Goal: Task Accomplishment & Management: Use online tool/utility

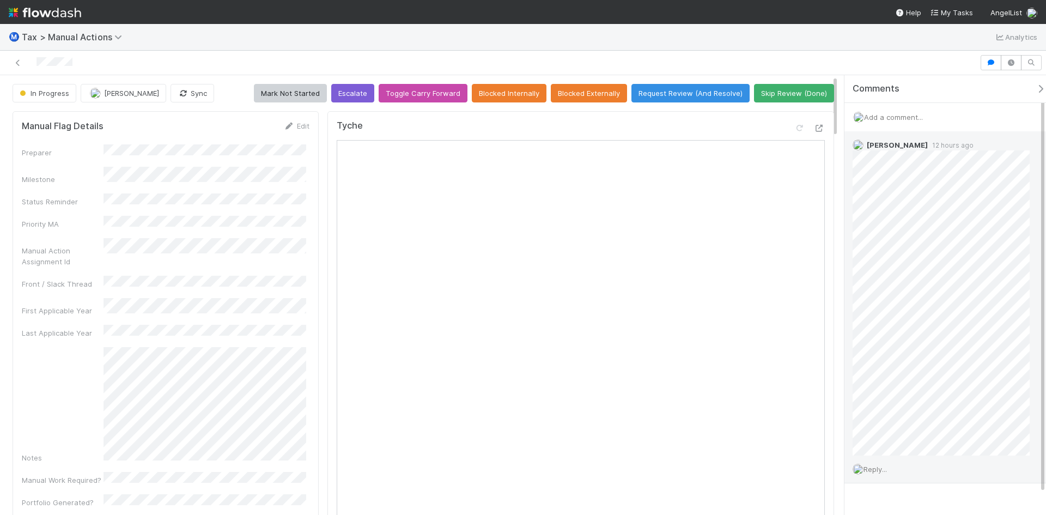
click at [880, 473] on div "Reply..." at bounding box center [945, 468] width 202 height 27
click at [878, 469] on span "Reply..." at bounding box center [874, 469] width 23 height 9
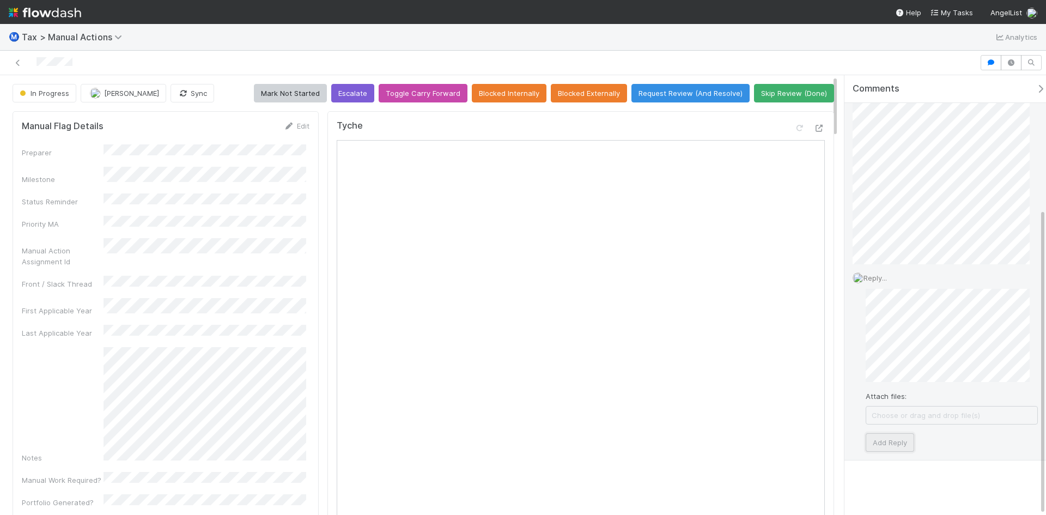
click at [900, 446] on button "Add Reply" at bounding box center [890, 442] width 48 height 19
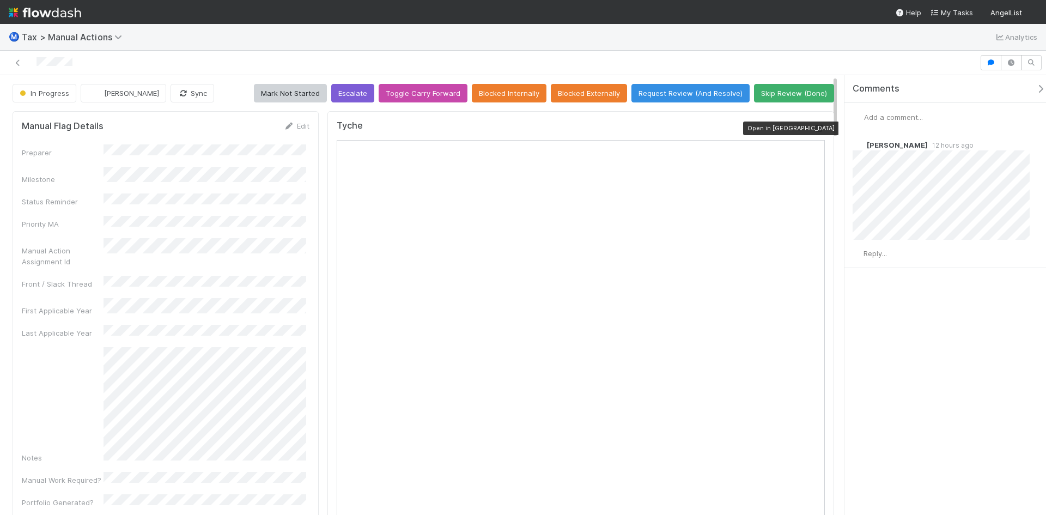
click at [814, 127] on icon at bounding box center [819, 128] width 11 height 7
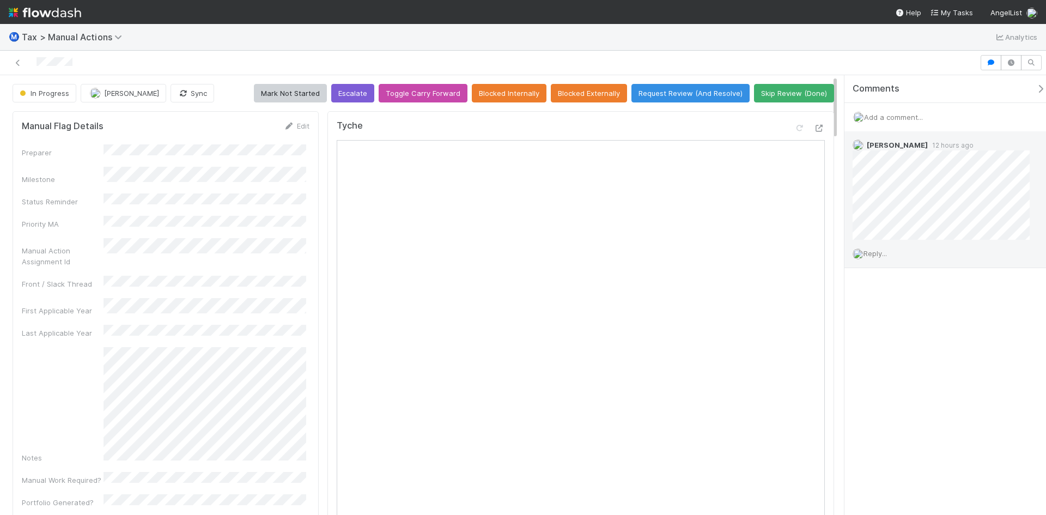
click at [878, 251] on span "Reply..." at bounding box center [874, 253] width 23 height 9
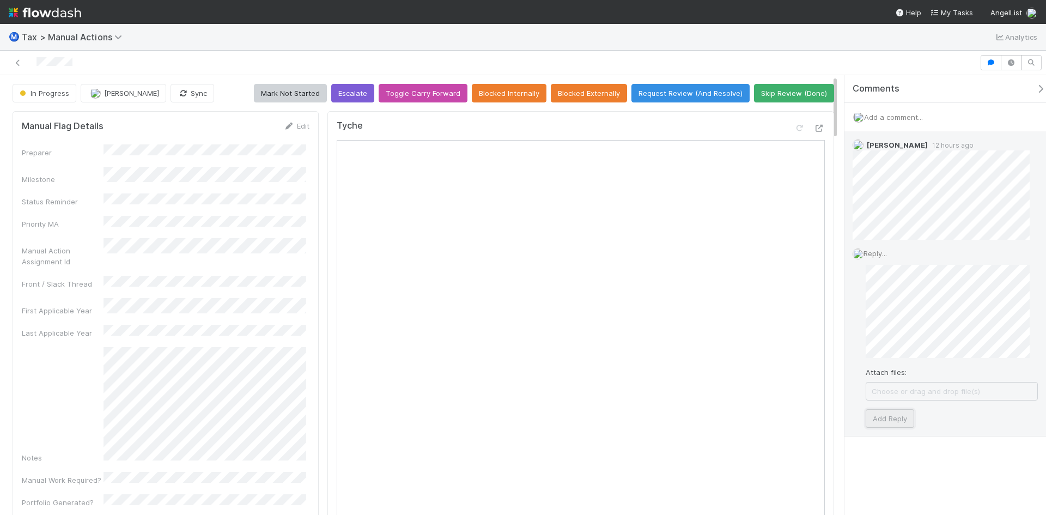
click at [892, 417] on button "Add Reply" at bounding box center [890, 418] width 48 height 19
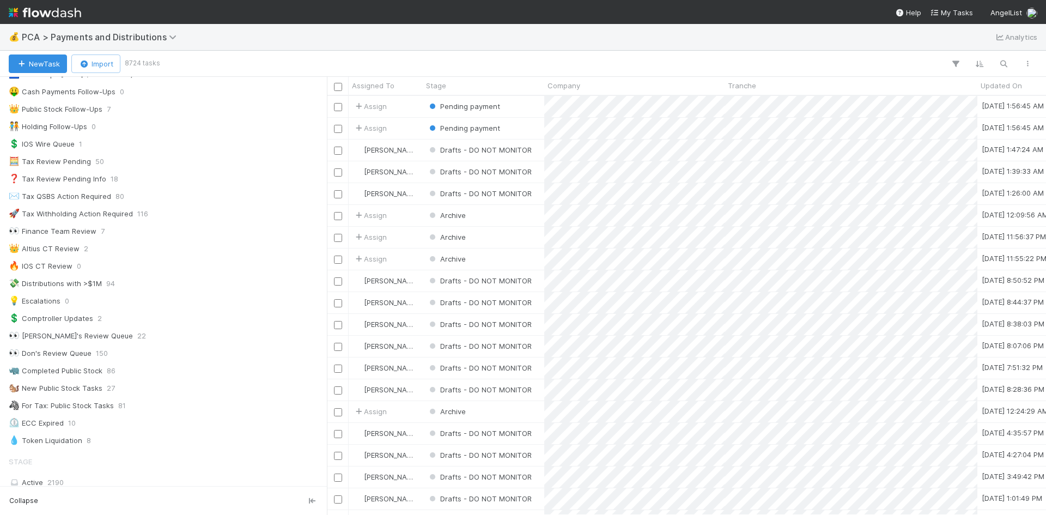
scroll to position [381, 0]
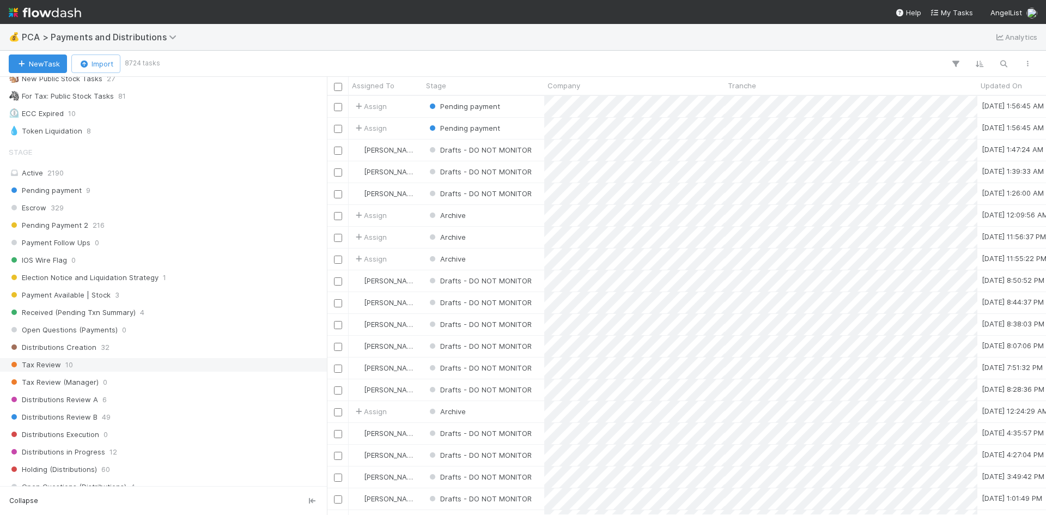
click at [56, 360] on span "Tax Review" at bounding box center [35, 365] width 52 height 14
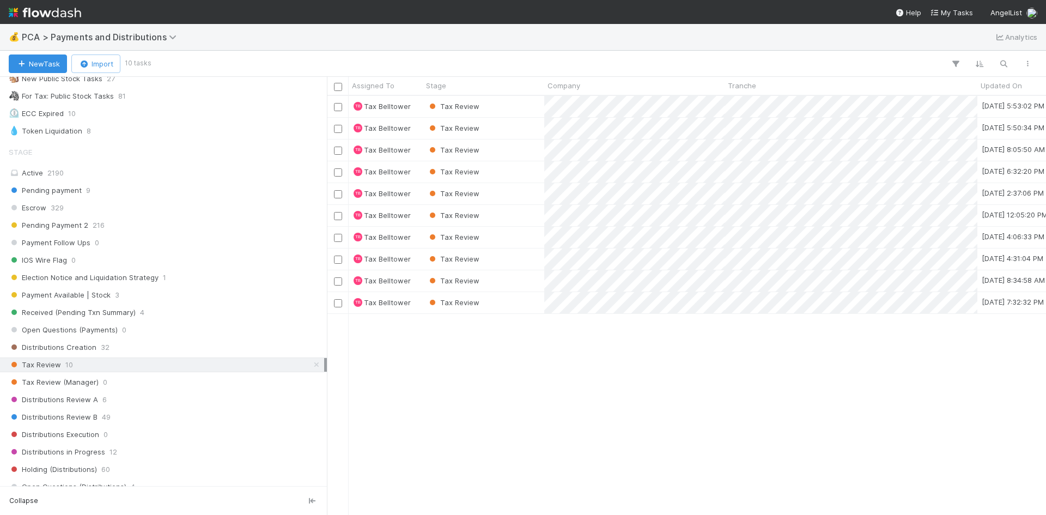
scroll to position [411, 711]
click at [539, 300] on div "Tax Review" at bounding box center [483, 302] width 121 height 21
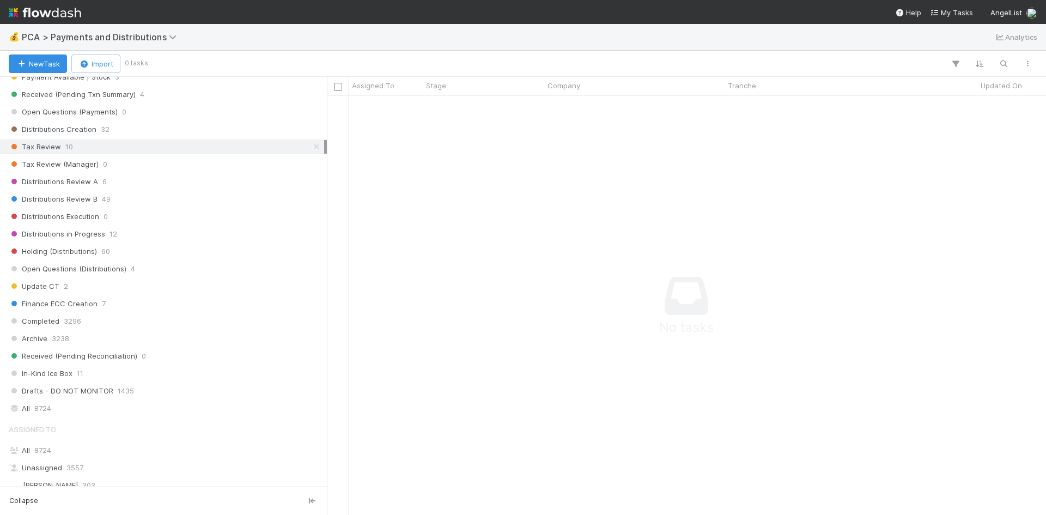
scroll to position [436, 0]
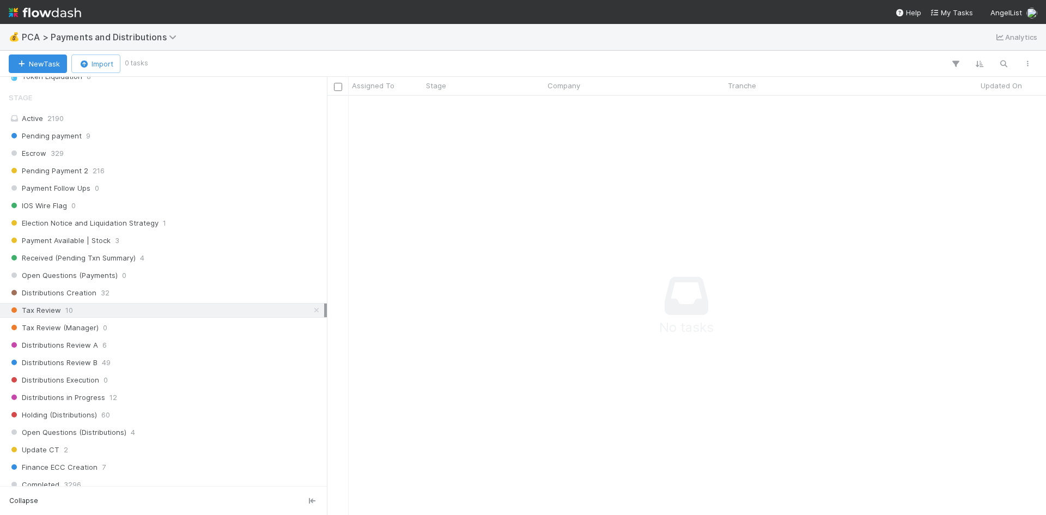
click at [54, 307] on span "Tax Review" at bounding box center [35, 310] width 52 height 14
click at [68, 312] on span "10" at bounding box center [69, 310] width 8 height 14
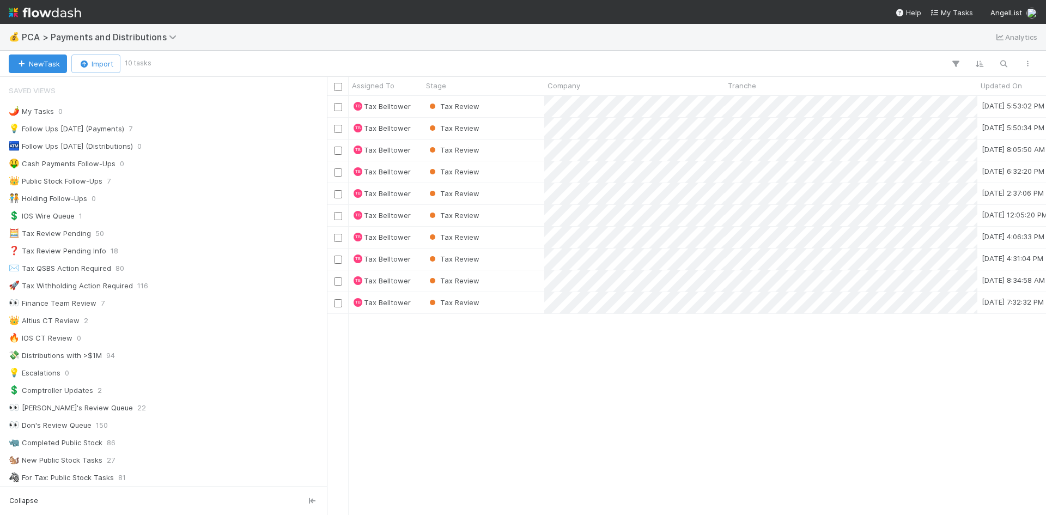
scroll to position [9, 9]
click at [511, 299] on div "Tax Review" at bounding box center [483, 302] width 121 height 21
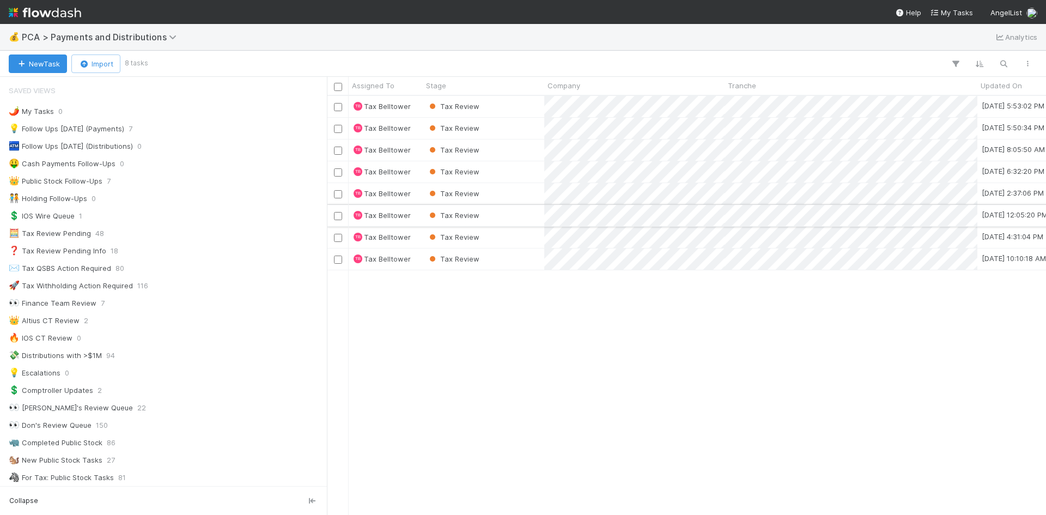
click at [495, 213] on div "Tax Review" at bounding box center [483, 215] width 121 height 21
click at [505, 147] on div "Tax Review" at bounding box center [483, 149] width 121 height 21
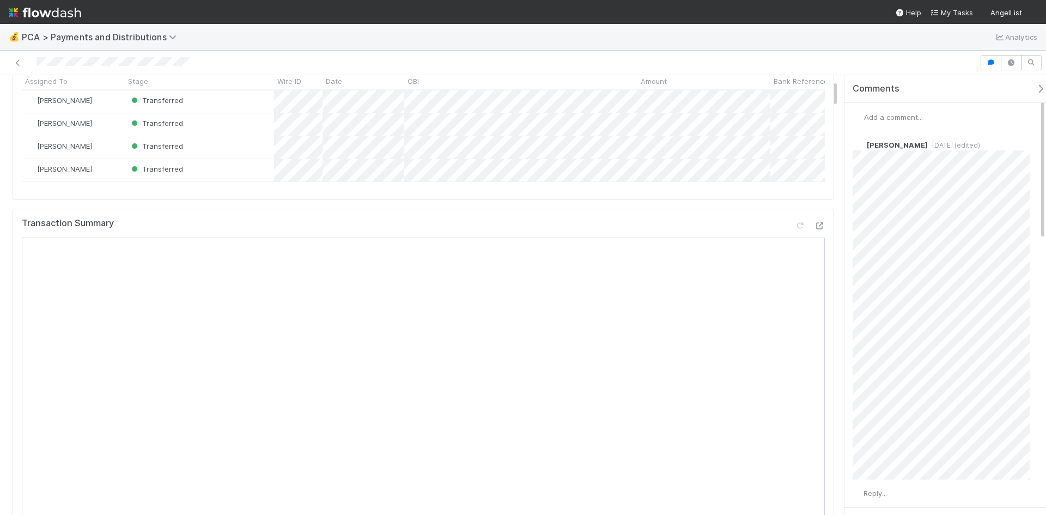
scroll to position [272, 0]
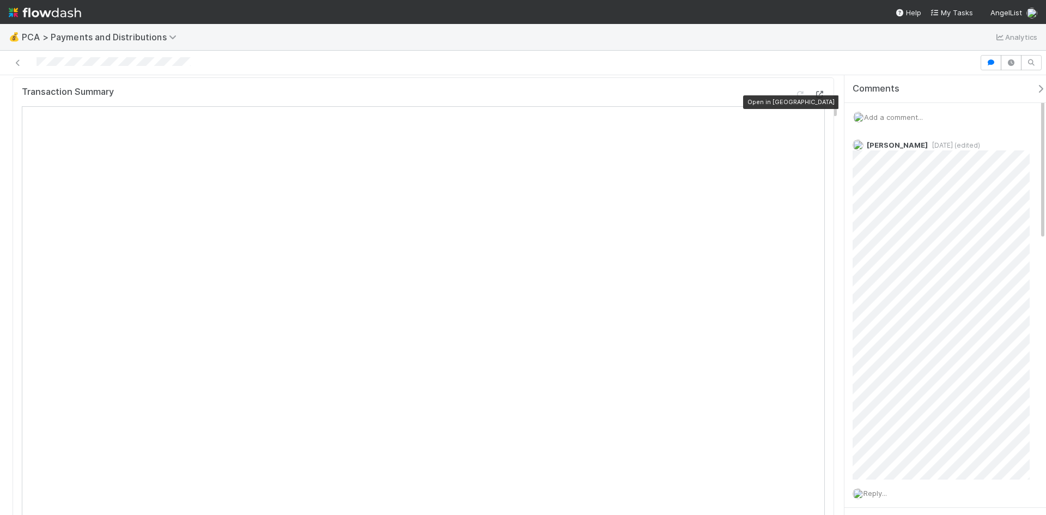
click at [814, 98] on icon at bounding box center [819, 94] width 11 height 7
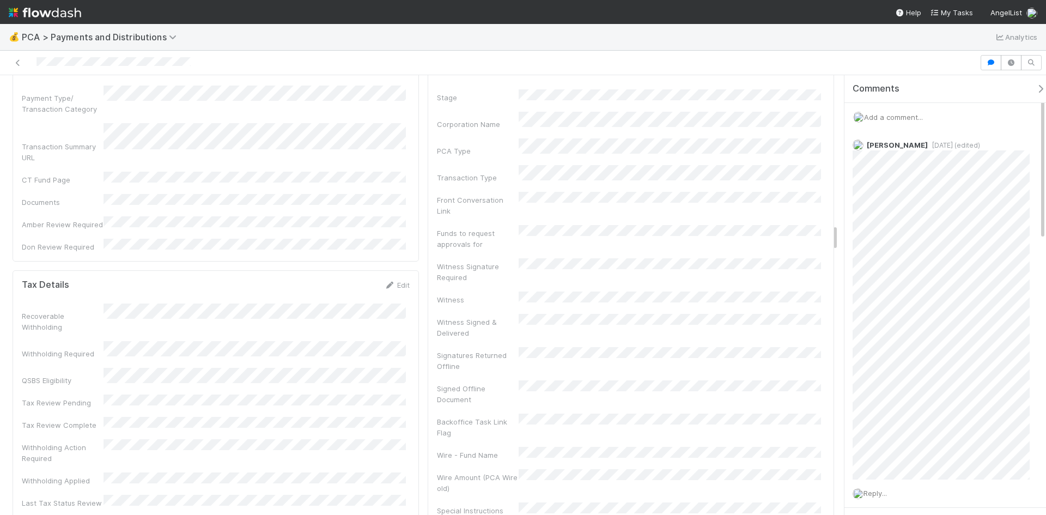
scroll to position [2125, 0]
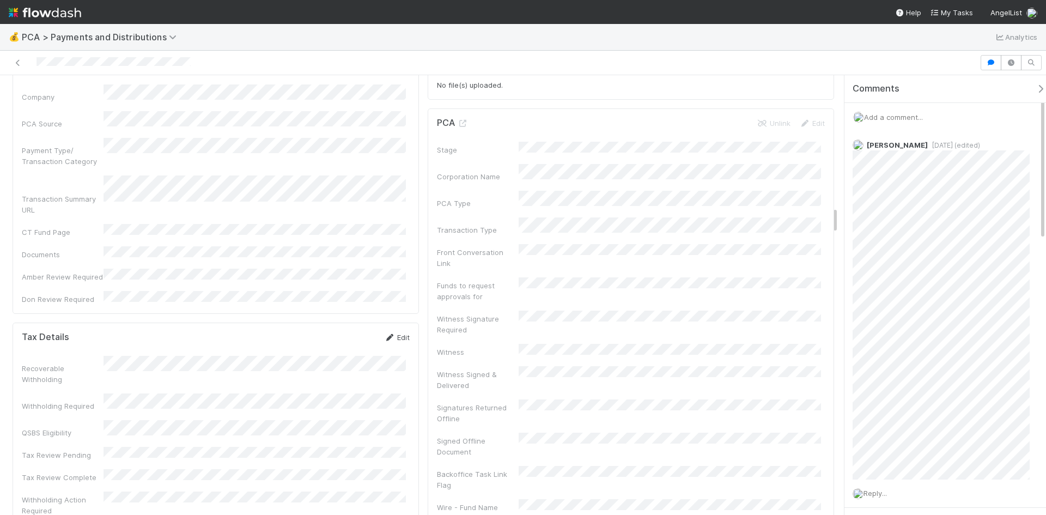
click at [392, 333] on link "Edit" at bounding box center [397, 337] width 26 height 9
click at [343, 332] on button "Save" at bounding box center [351, 341] width 31 height 19
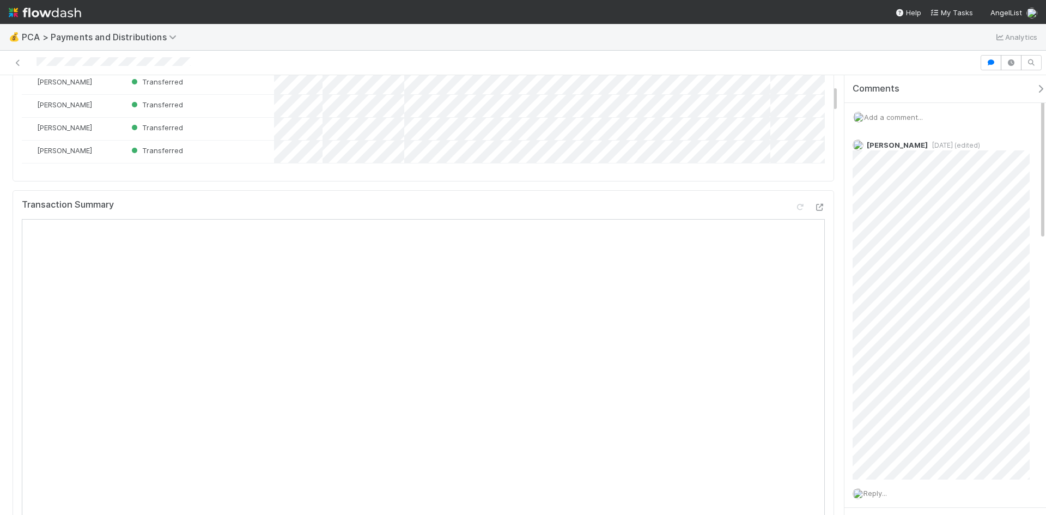
scroll to position [0, 0]
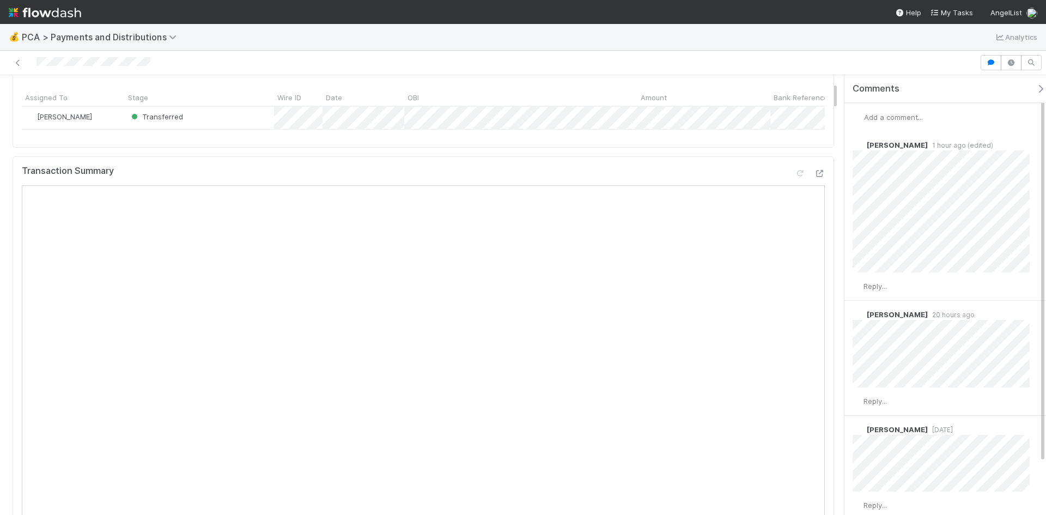
scroll to position [109, 0]
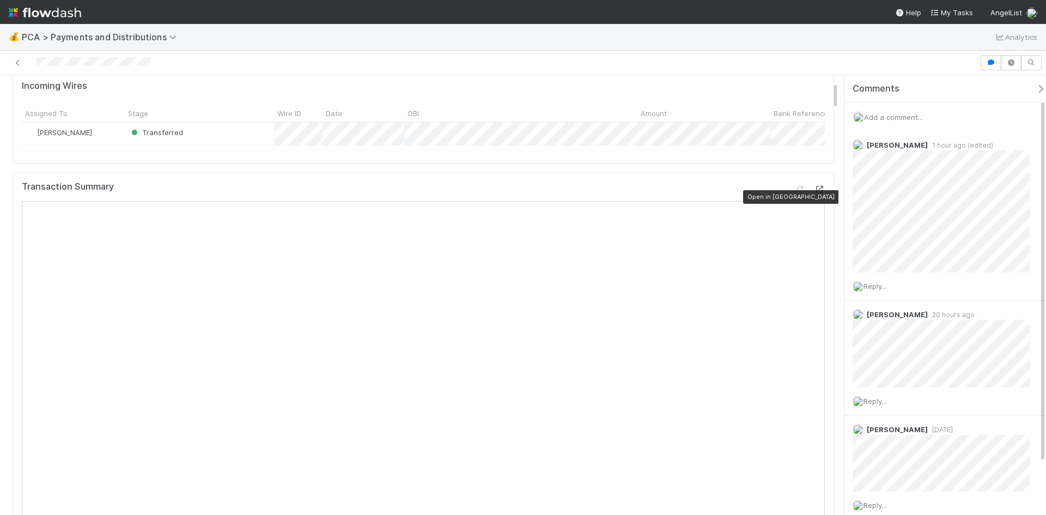
click at [816, 193] on icon at bounding box center [819, 189] width 11 height 7
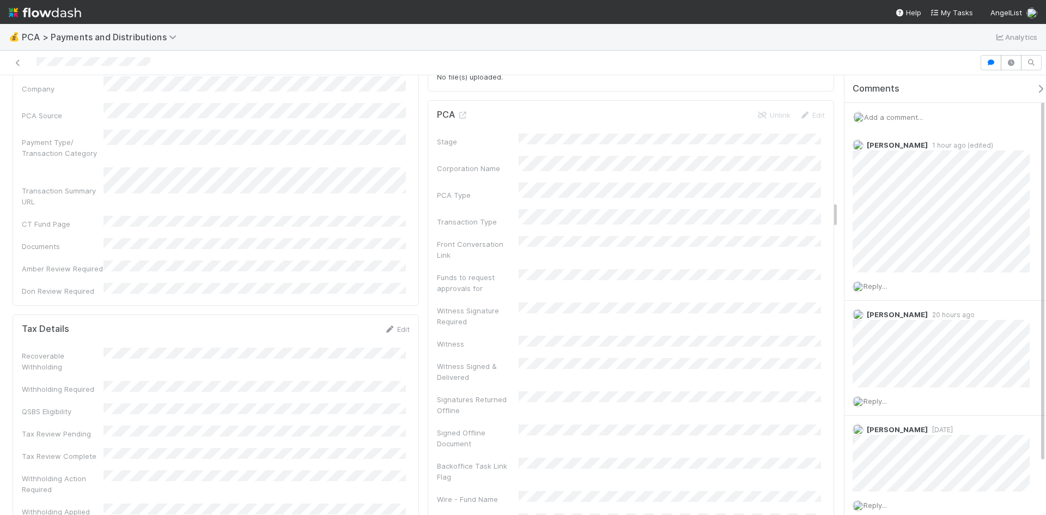
scroll to position [2070, 0]
click at [390, 324] on icon at bounding box center [389, 327] width 11 height 7
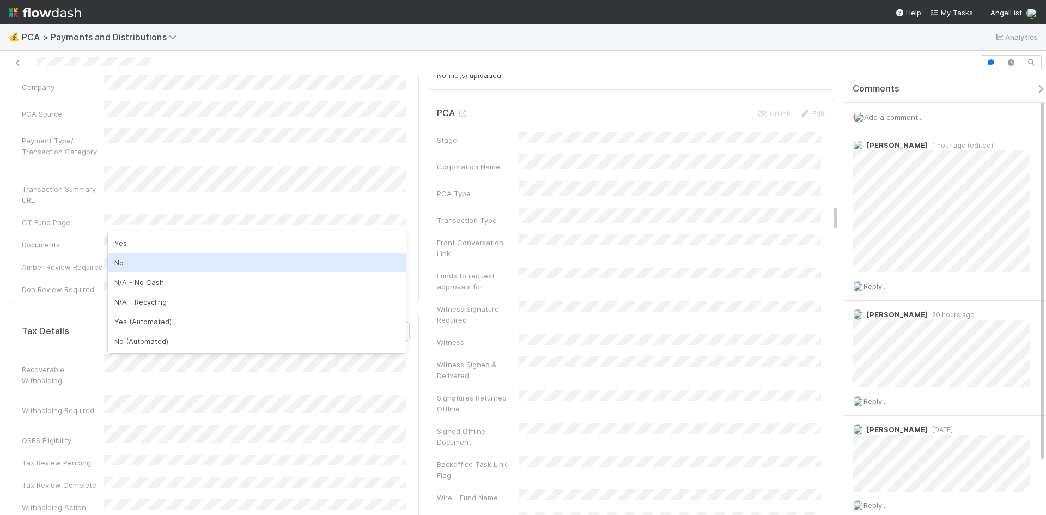
click at [141, 265] on div "No" at bounding box center [257, 263] width 298 height 20
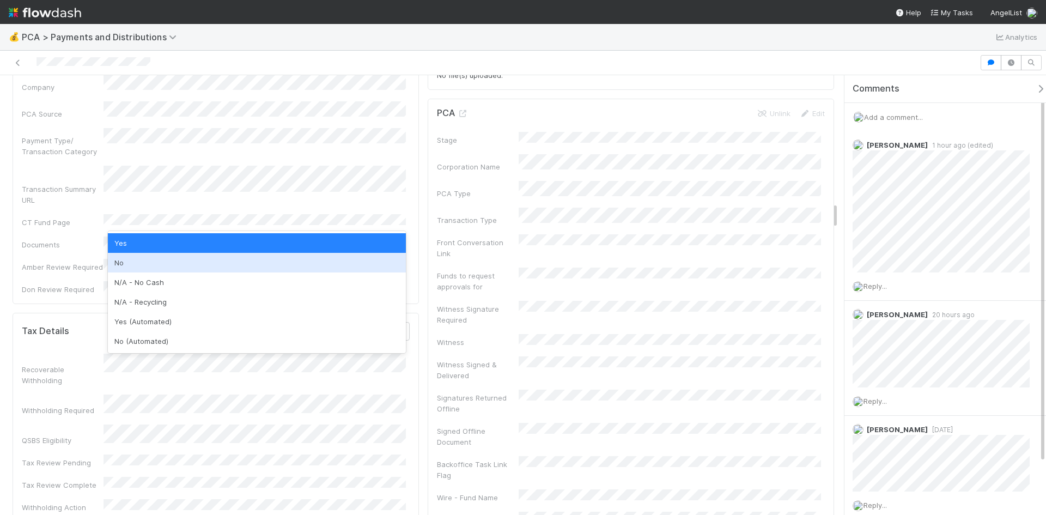
click at [132, 262] on div "No" at bounding box center [257, 263] width 298 height 20
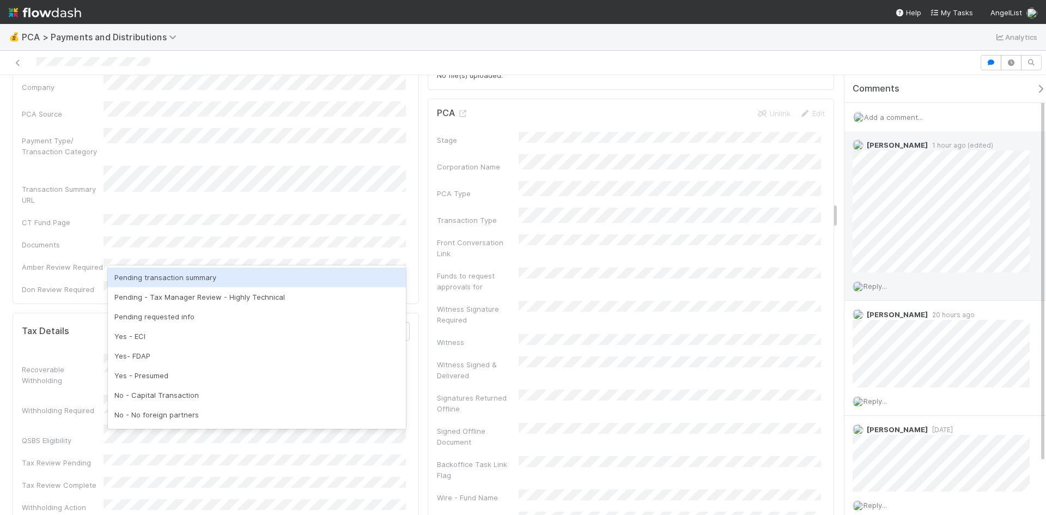
scroll to position [59, 0]
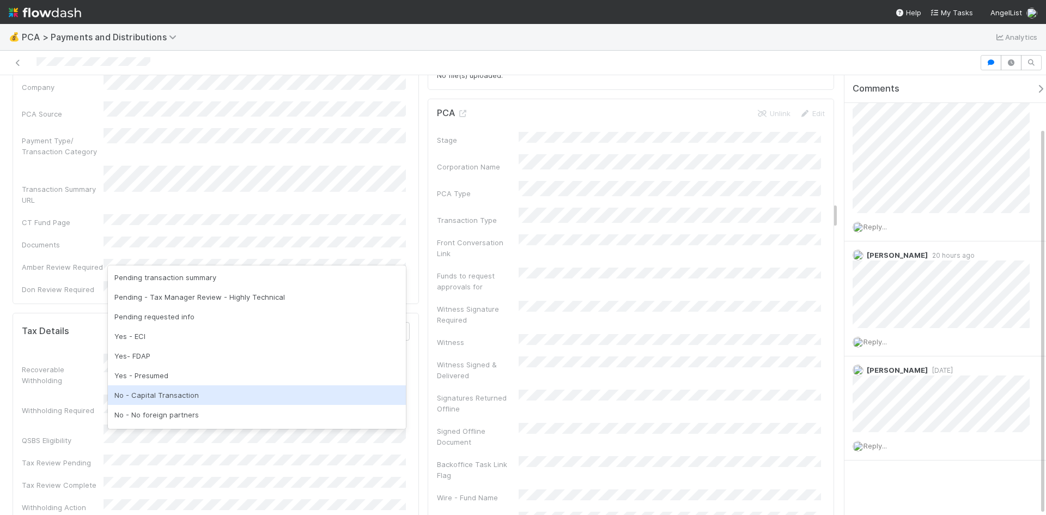
click at [163, 393] on div "No - Capital Transaction" at bounding box center [257, 395] width 298 height 20
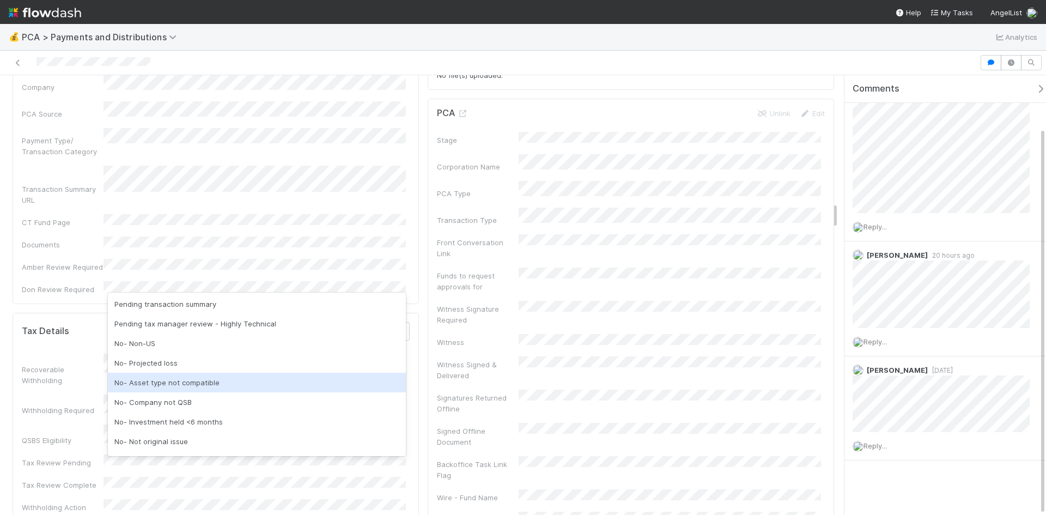
scroll to position [0, 0]
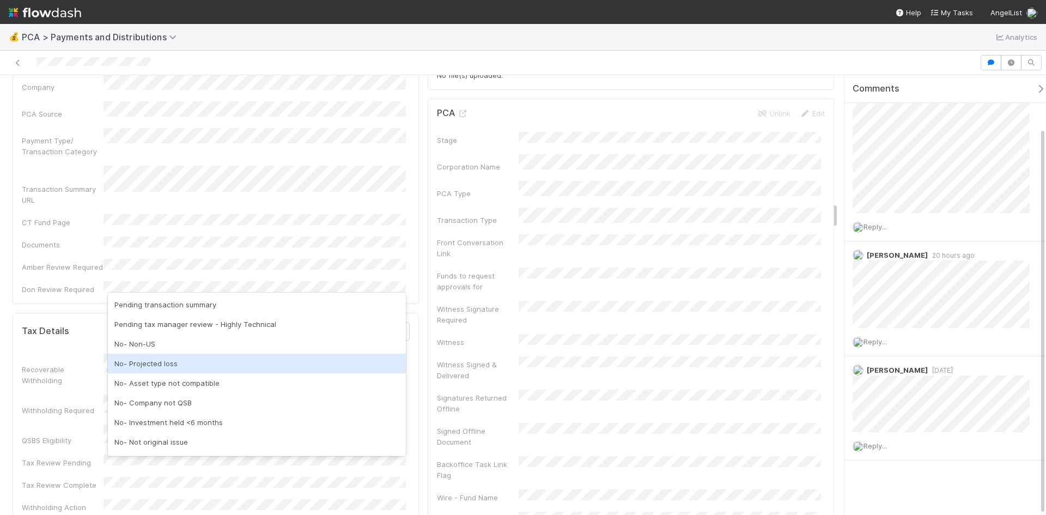
click at [190, 366] on div "No- Projected loss" at bounding box center [257, 364] width 298 height 20
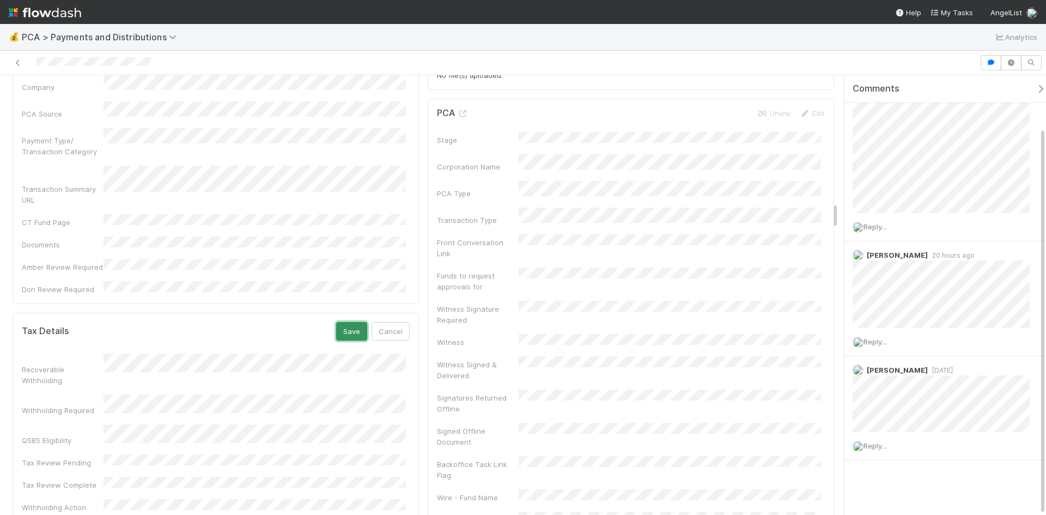
click at [348, 322] on button "Save" at bounding box center [351, 331] width 31 height 19
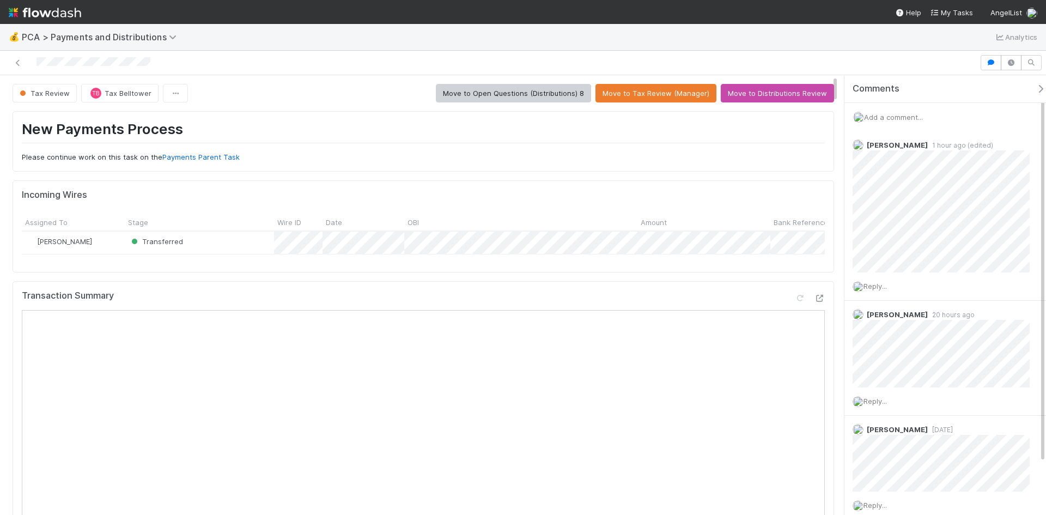
click at [904, 120] on span "Add a comment..." at bounding box center [893, 117] width 59 height 9
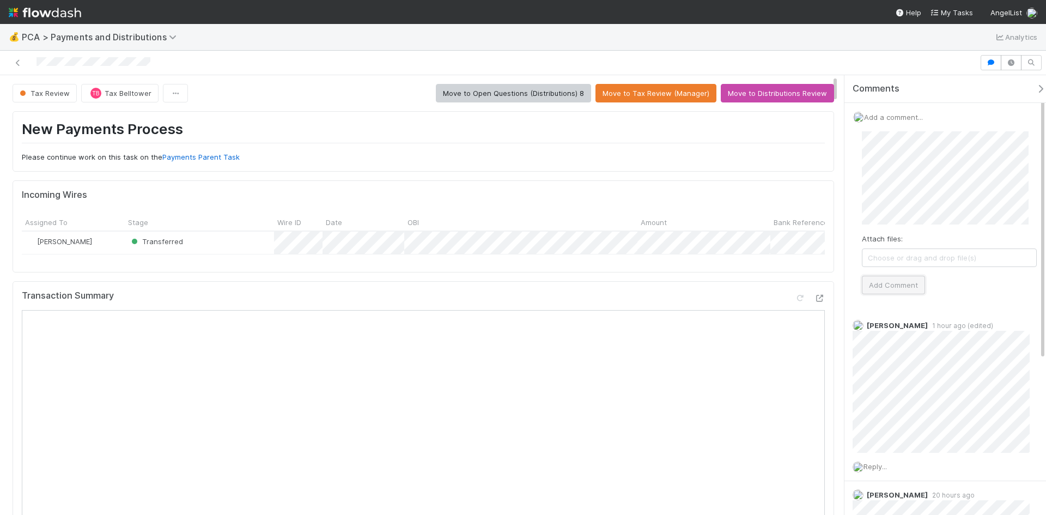
click at [886, 279] on button "Add Comment" at bounding box center [893, 285] width 63 height 19
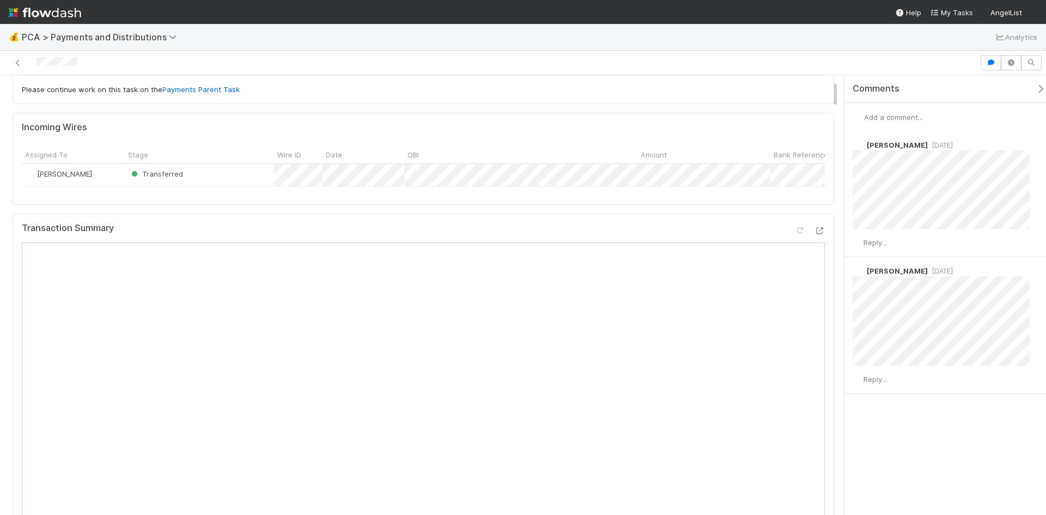
scroll to position [54, 0]
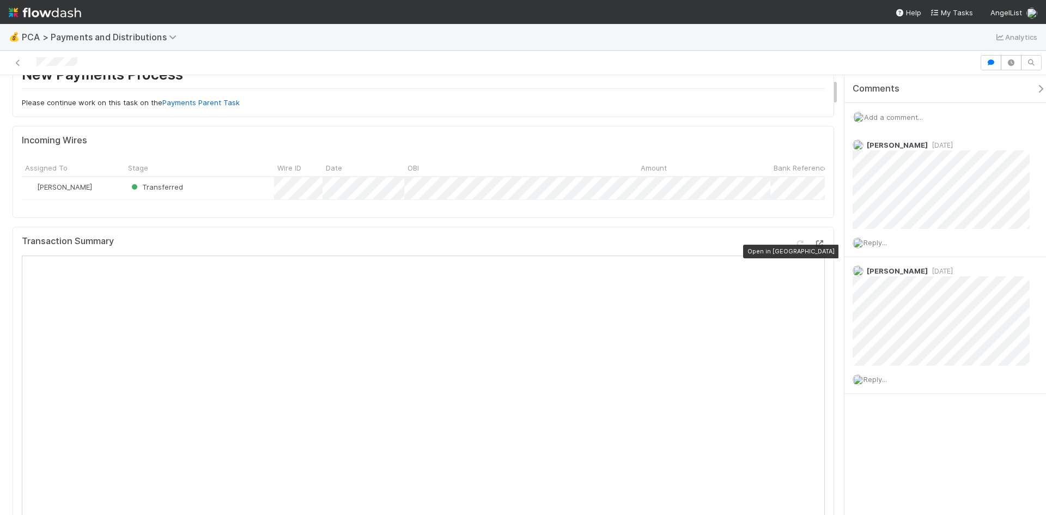
click at [814, 247] on icon at bounding box center [819, 243] width 11 height 7
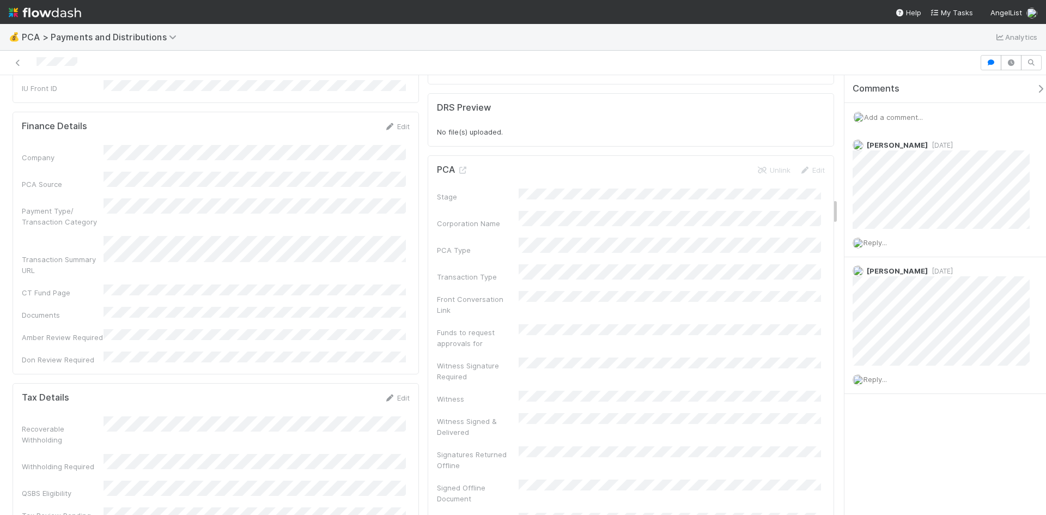
scroll to position [2016, 0]
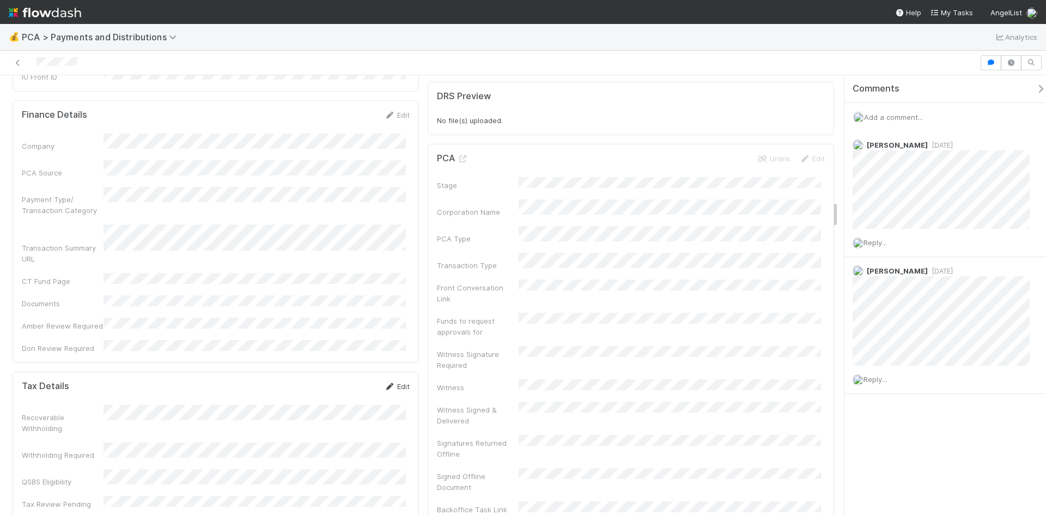
click at [393, 382] on link "Edit" at bounding box center [397, 386] width 26 height 9
click at [349, 381] on button "Save" at bounding box center [351, 390] width 31 height 19
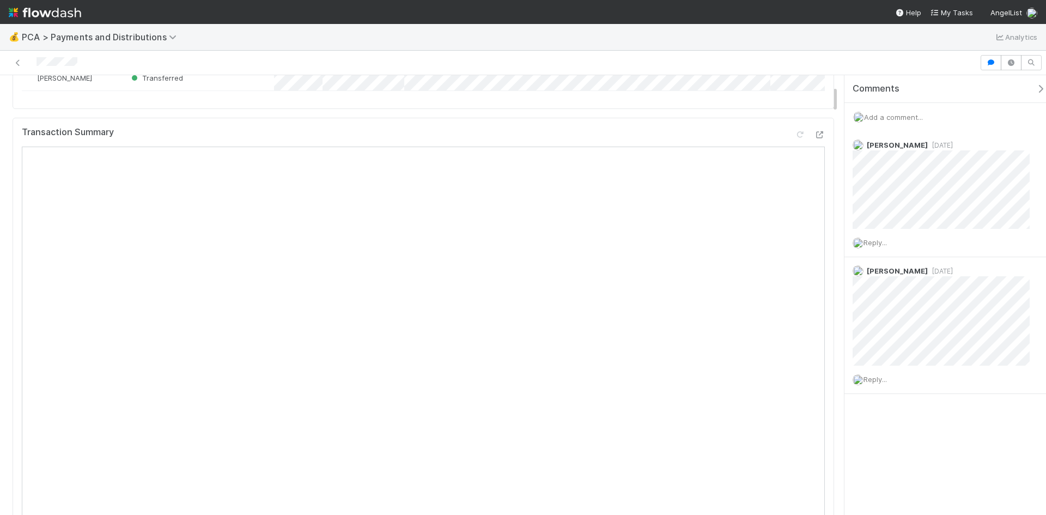
scroll to position [0, 0]
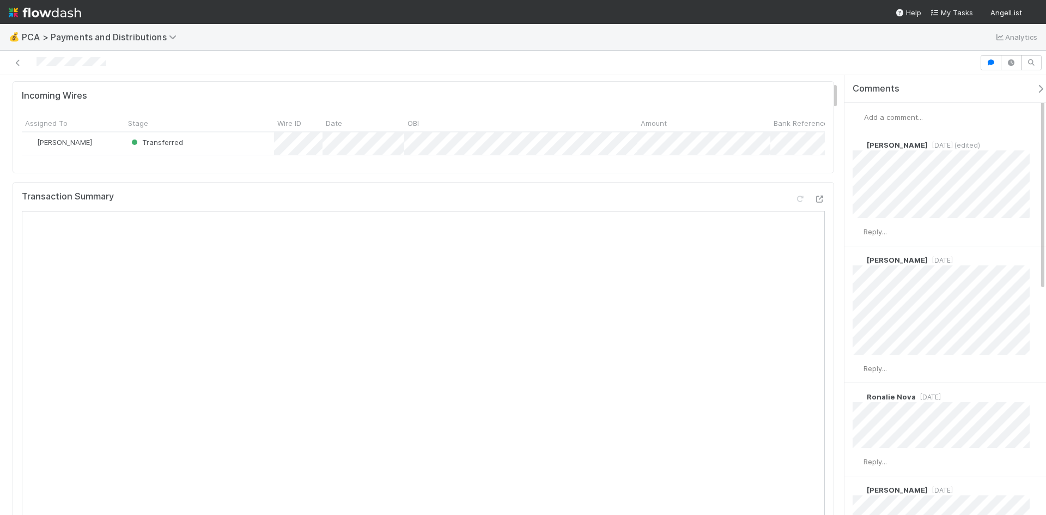
scroll to position [109, 0]
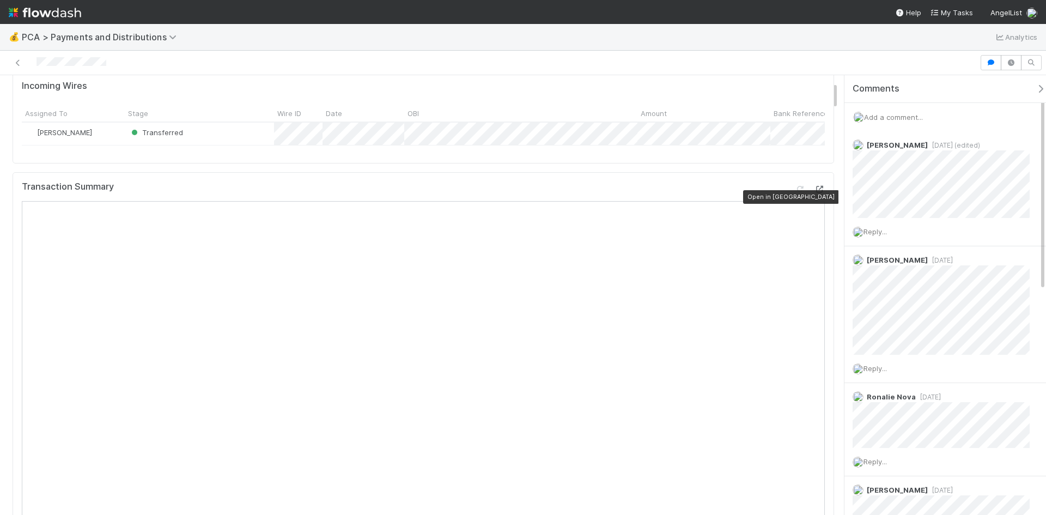
click at [815, 193] on icon at bounding box center [819, 189] width 11 height 7
click at [814, 193] on icon at bounding box center [819, 189] width 11 height 7
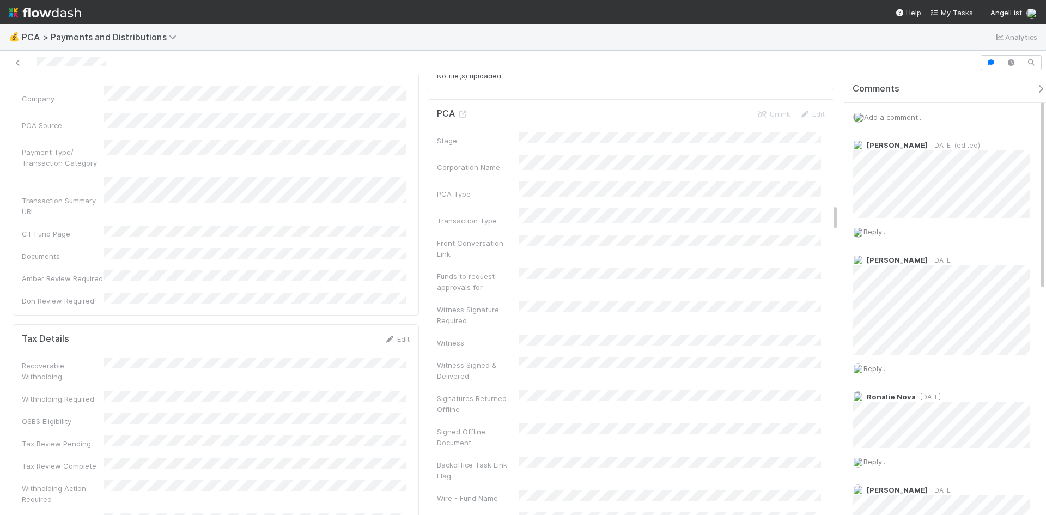
scroll to position [2070, 0]
click at [394, 334] on link "Edit" at bounding box center [397, 338] width 26 height 9
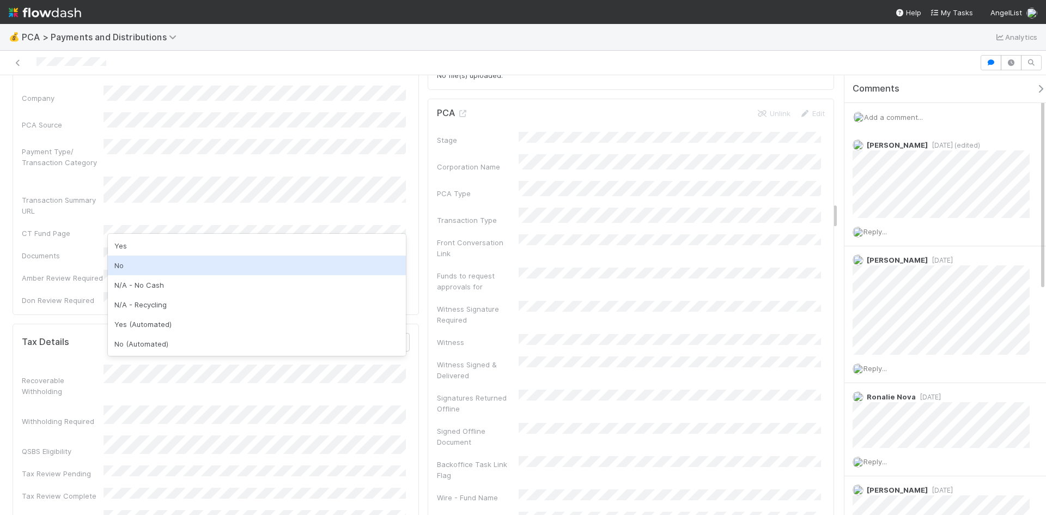
click at [135, 261] on div "No" at bounding box center [257, 265] width 298 height 20
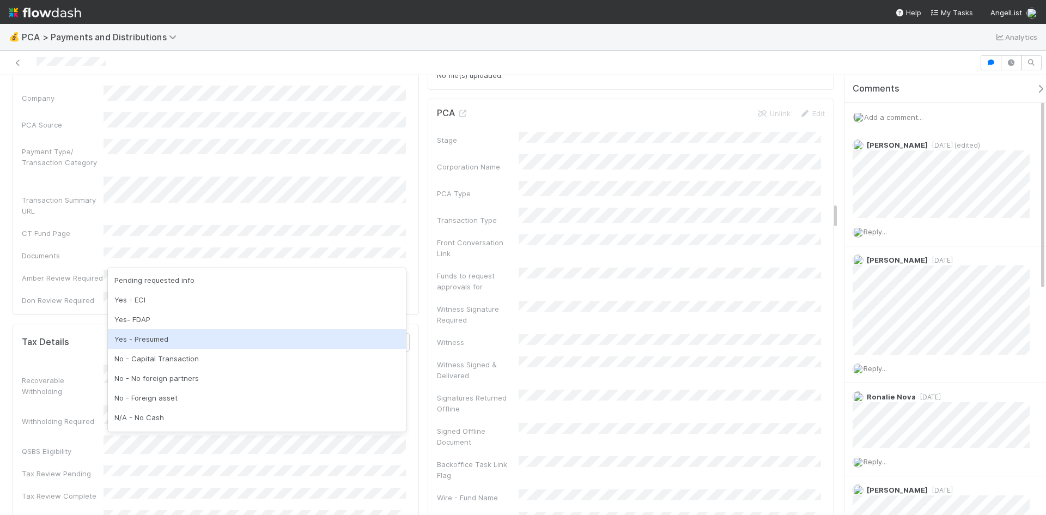
scroll to position [54, 0]
click at [154, 346] on div "No - Capital Transaction" at bounding box center [257, 343] width 298 height 20
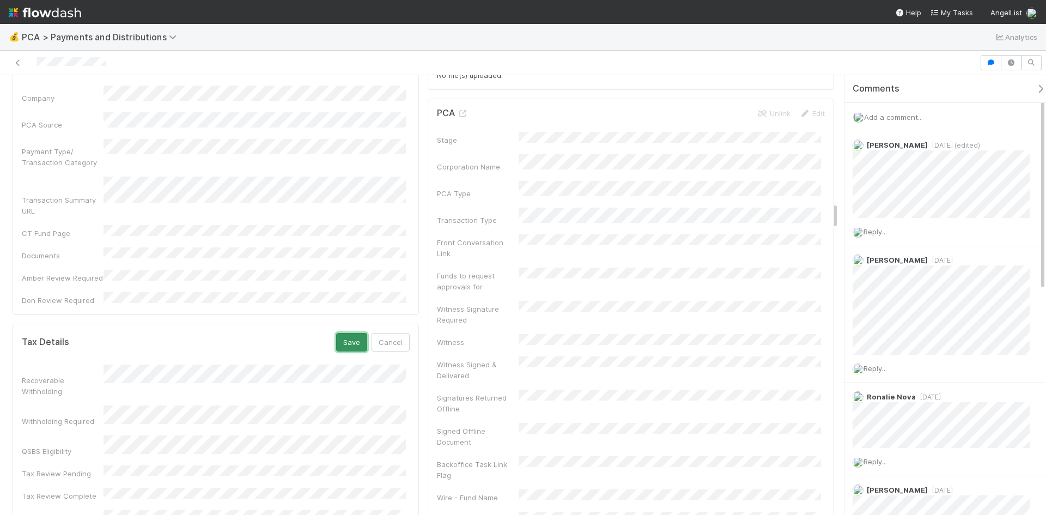
click at [341, 333] on button "Save" at bounding box center [351, 342] width 31 height 19
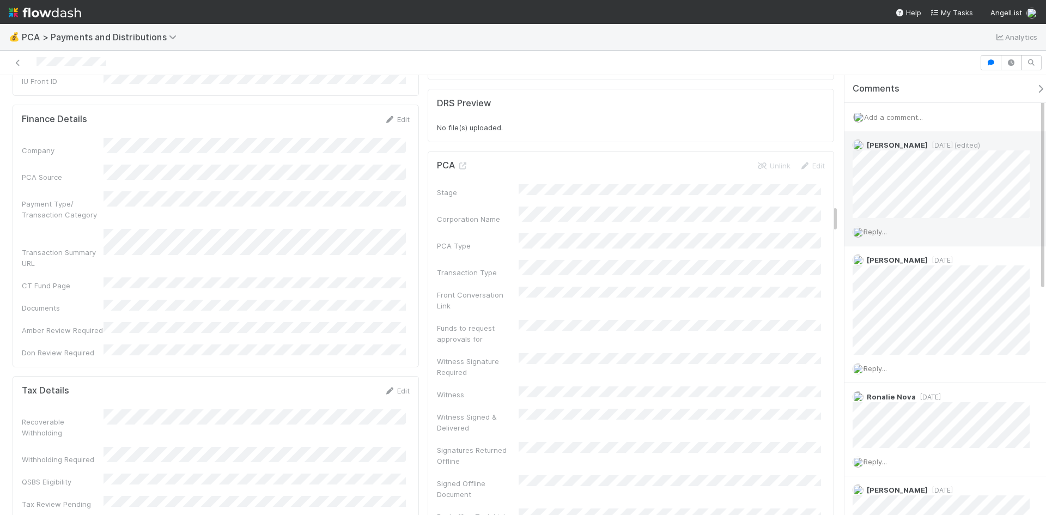
scroll to position [2070, 0]
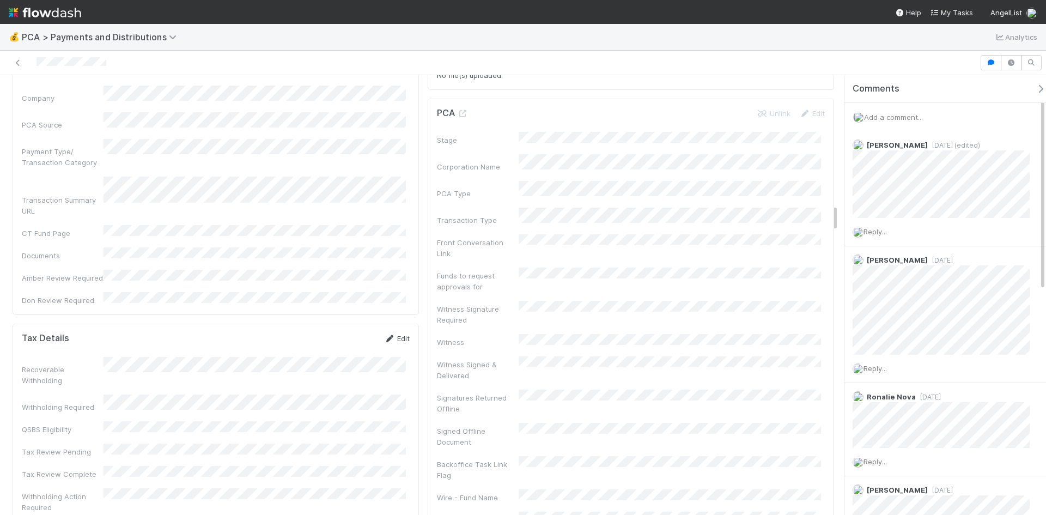
click at [391, 334] on link "Edit" at bounding box center [397, 338] width 26 height 9
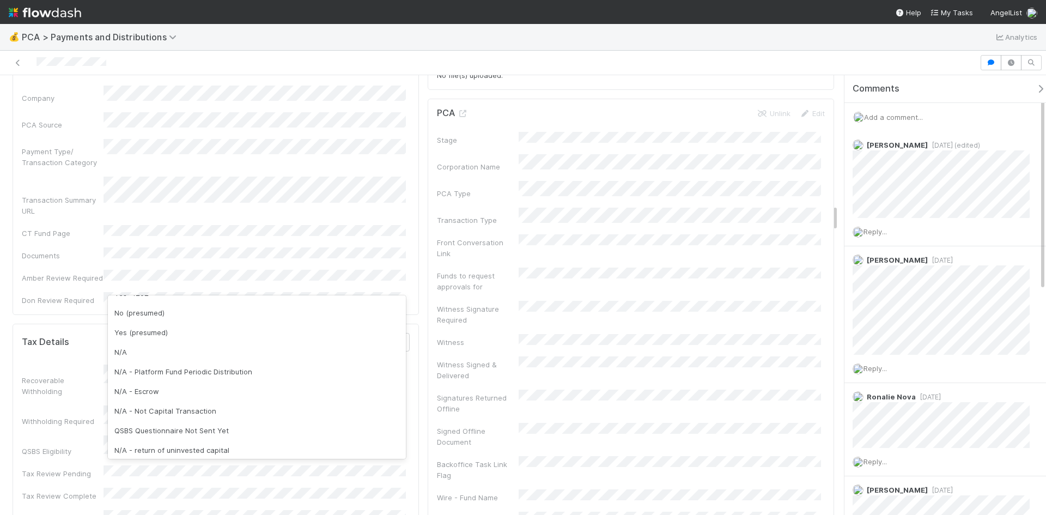
scroll to position [272, 0]
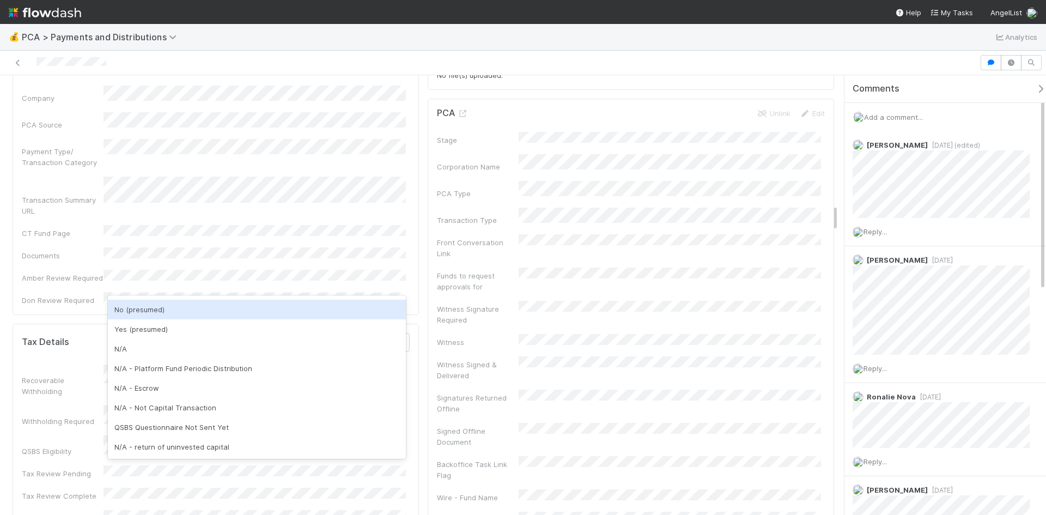
click at [154, 308] on div "No (presumed)" at bounding box center [257, 310] width 298 height 20
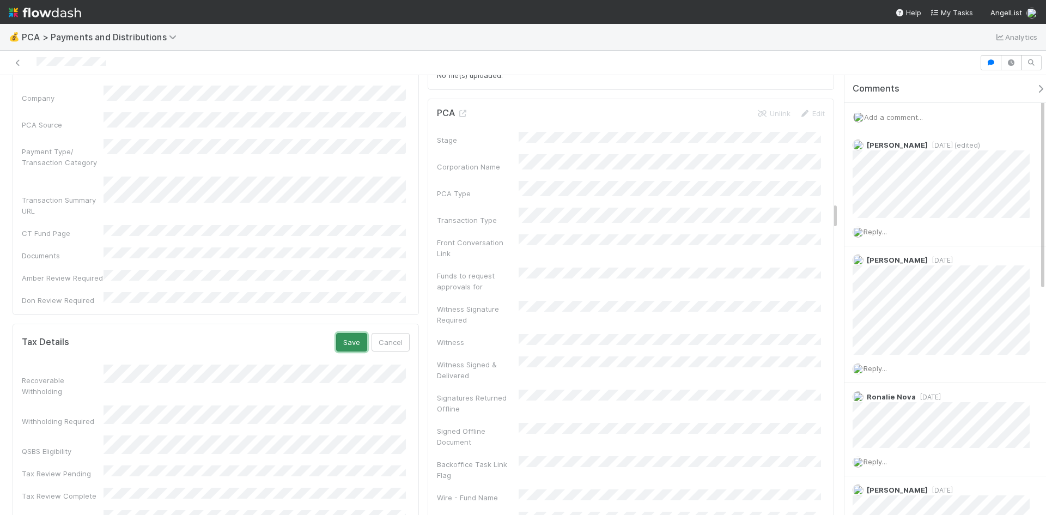
click at [344, 333] on button "Save" at bounding box center [351, 342] width 31 height 19
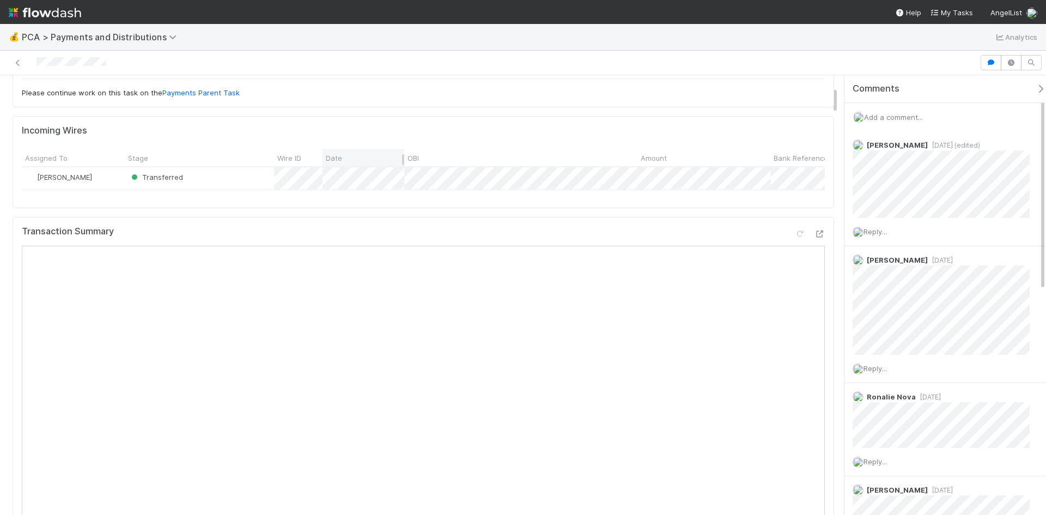
scroll to position [0, 0]
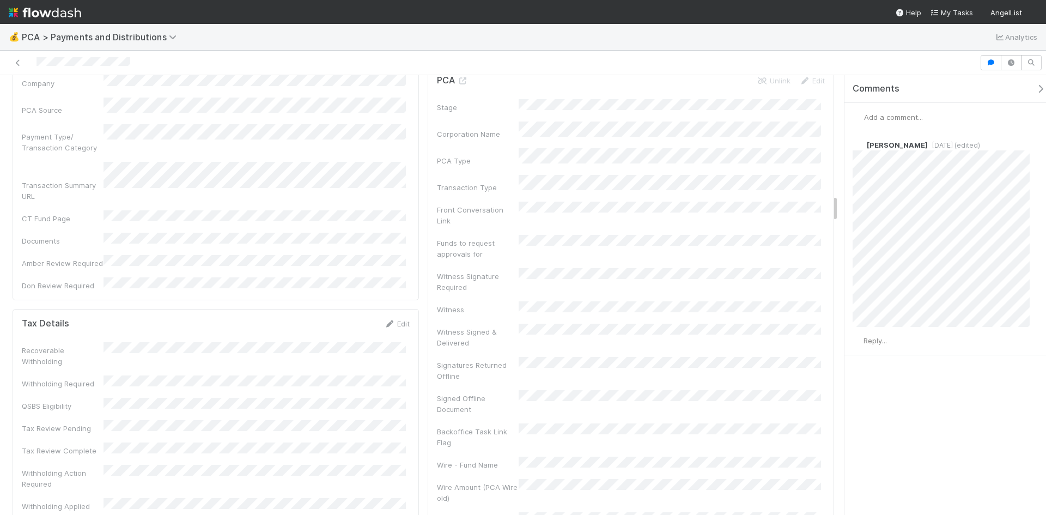
scroll to position [2070, 0]
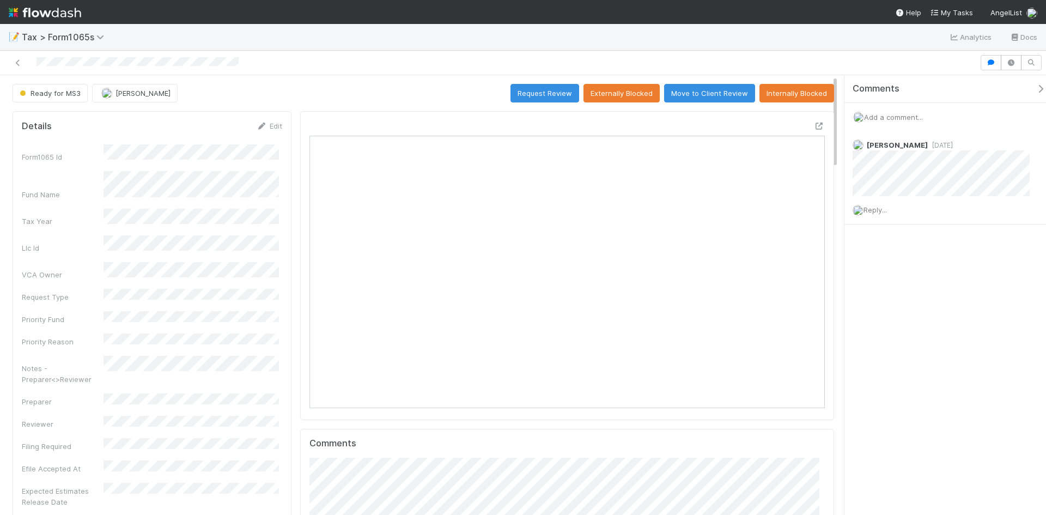
scroll to position [213, 502]
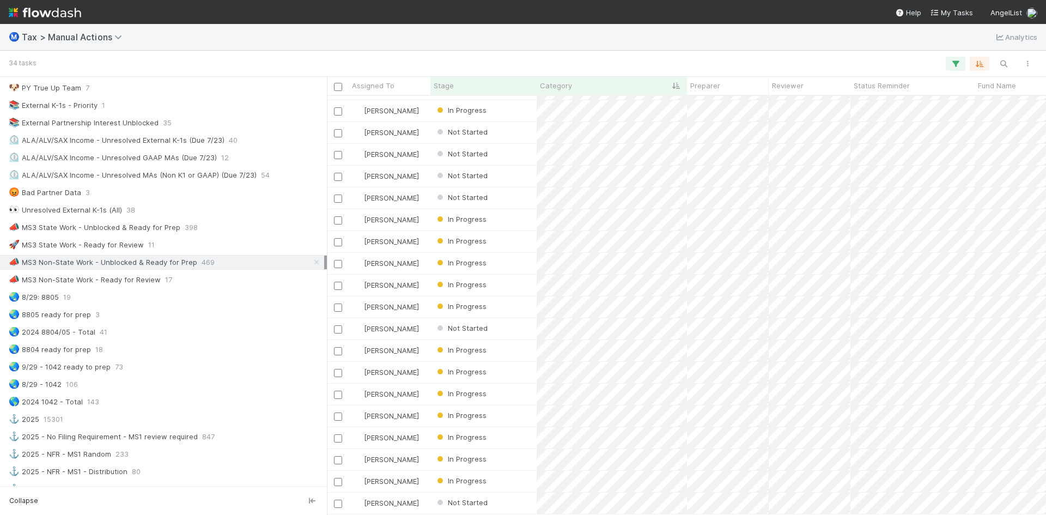
scroll to position [654, 0]
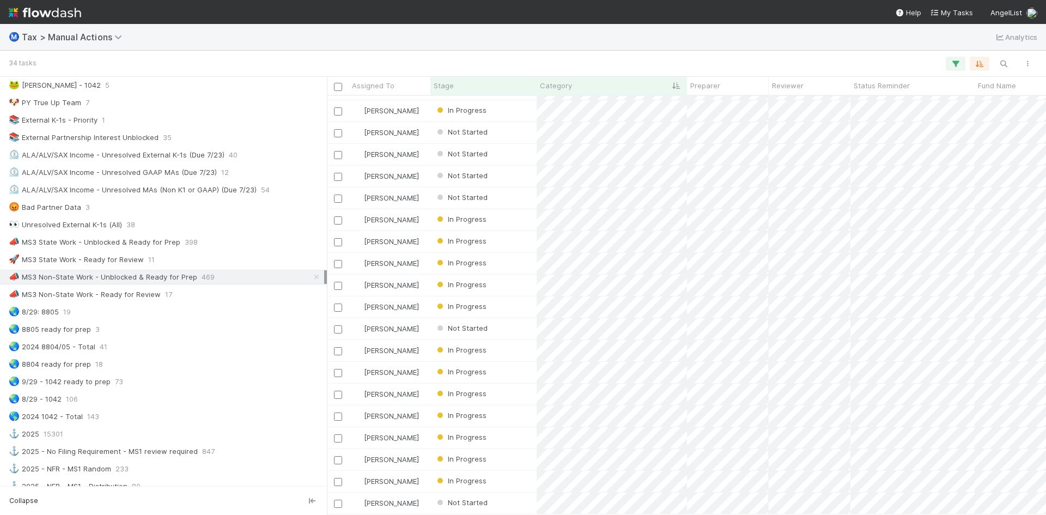
click at [117, 275] on div "📣 MS3 Non-State Work - Unblocked & Ready for Prep" at bounding box center [103, 277] width 188 height 14
click at [108, 244] on div "📣 MS3 State Work - Unblocked & Ready for Prep" at bounding box center [95, 242] width 172 height 14
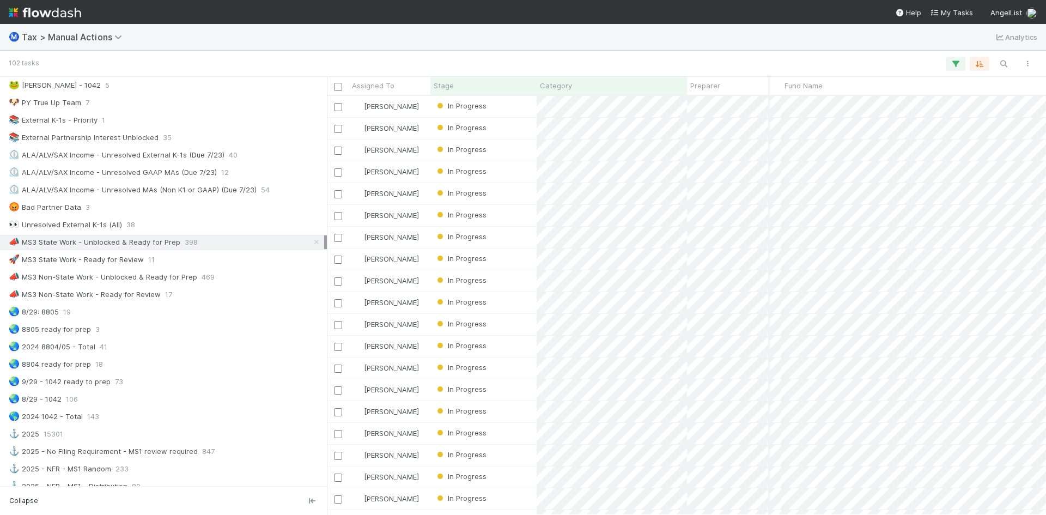
scroll to position [1580, 193]
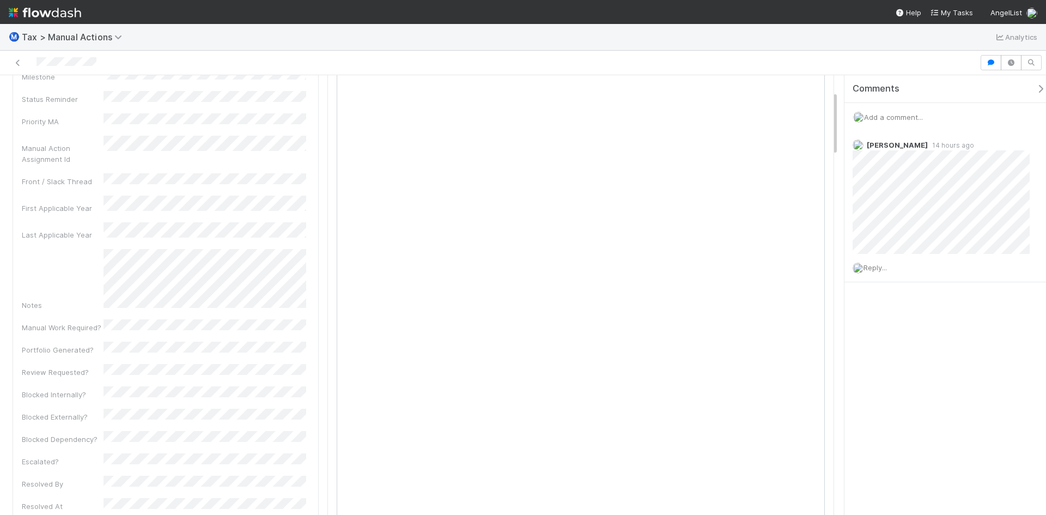
scroll to position [109, 0]
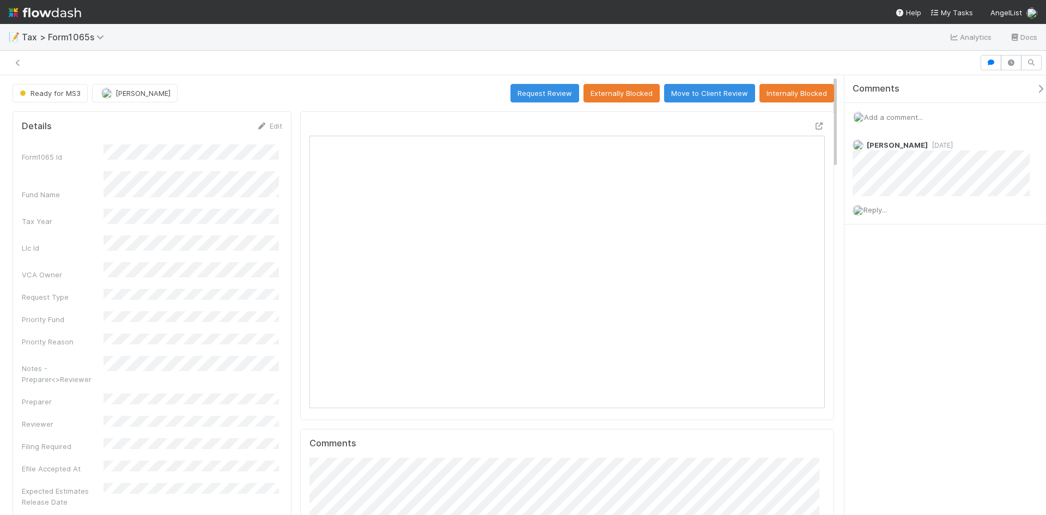
scroll to position [213, 502]
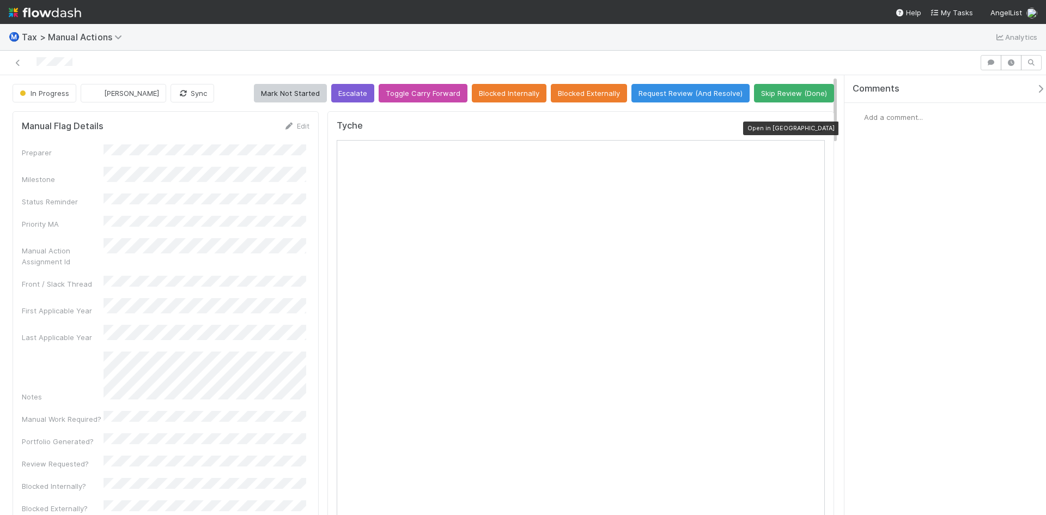
click at [814, 130] on icon at bounding box center [819, 128] width 11 height 7
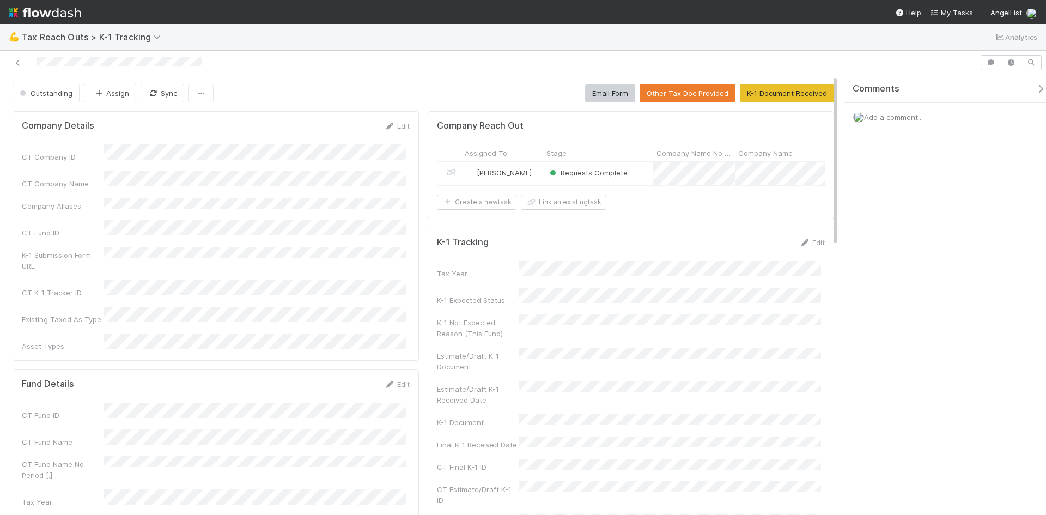
click at [625, 175] on div "Requests Complete" at bounding box center [598, 173] width 110 height 23
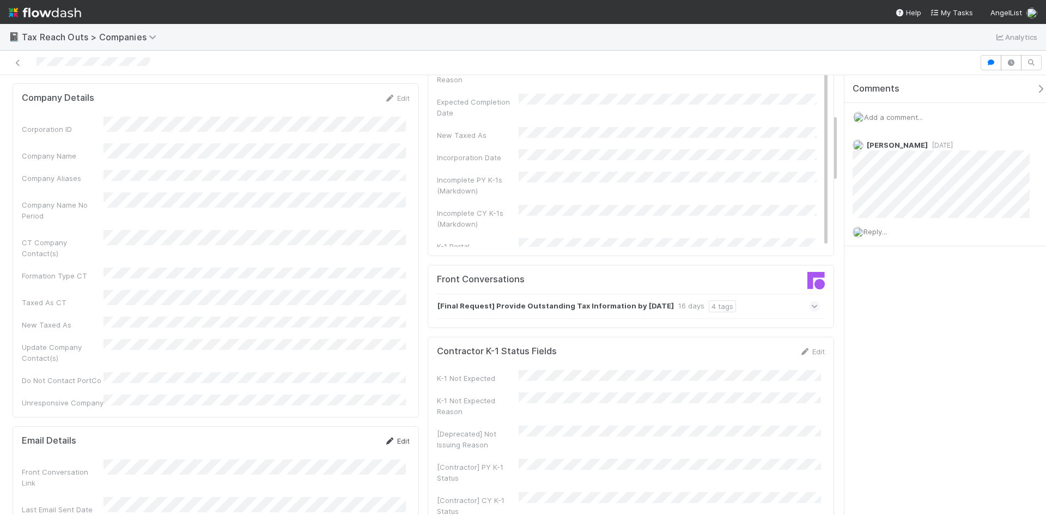
scroll to position [272, 0]
